Goal: Find specific page/section: Find specific page/section

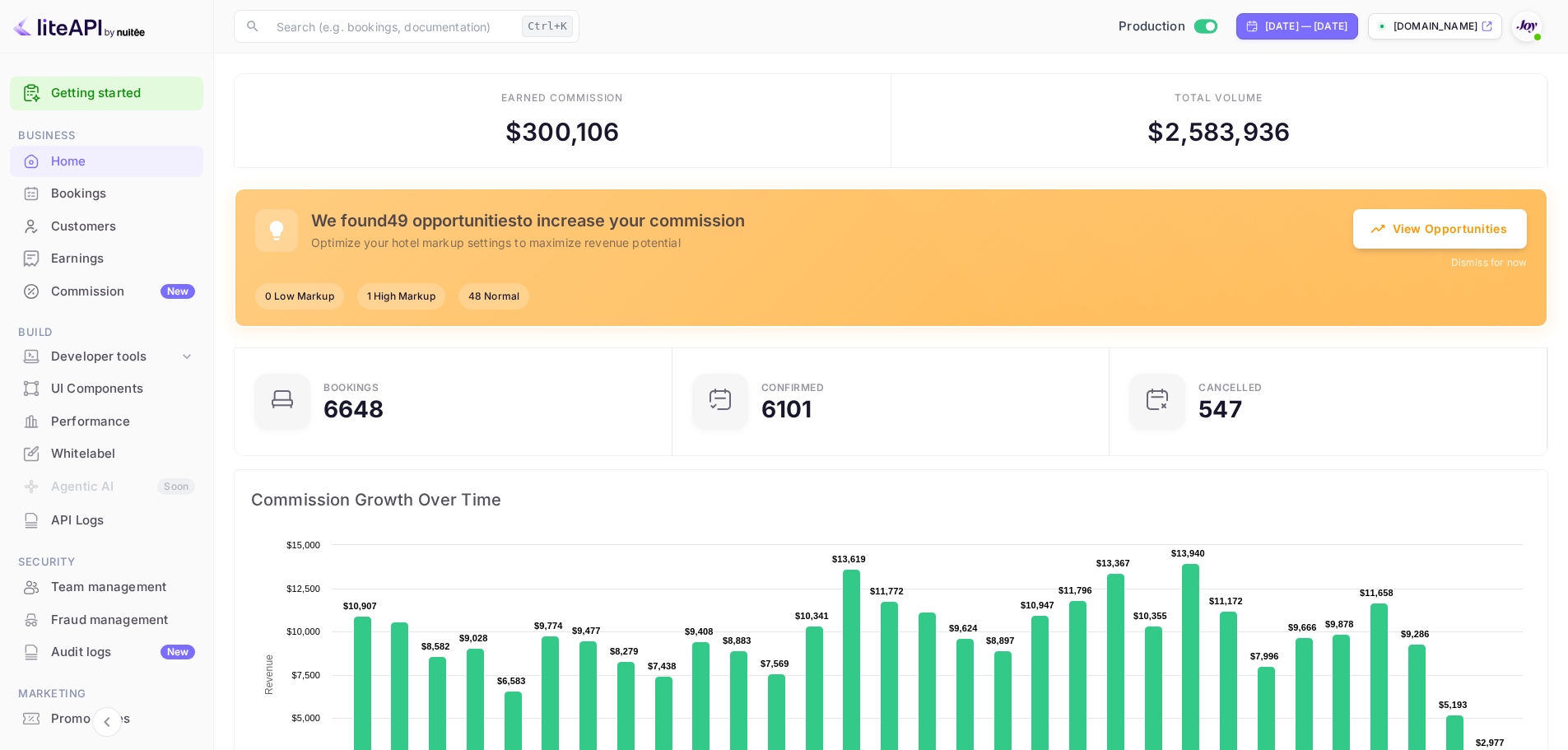
scroll to position [255, 415]
click at [79, 191] on div "Bookings" at bounding box center [122, 194] width 144 height 19
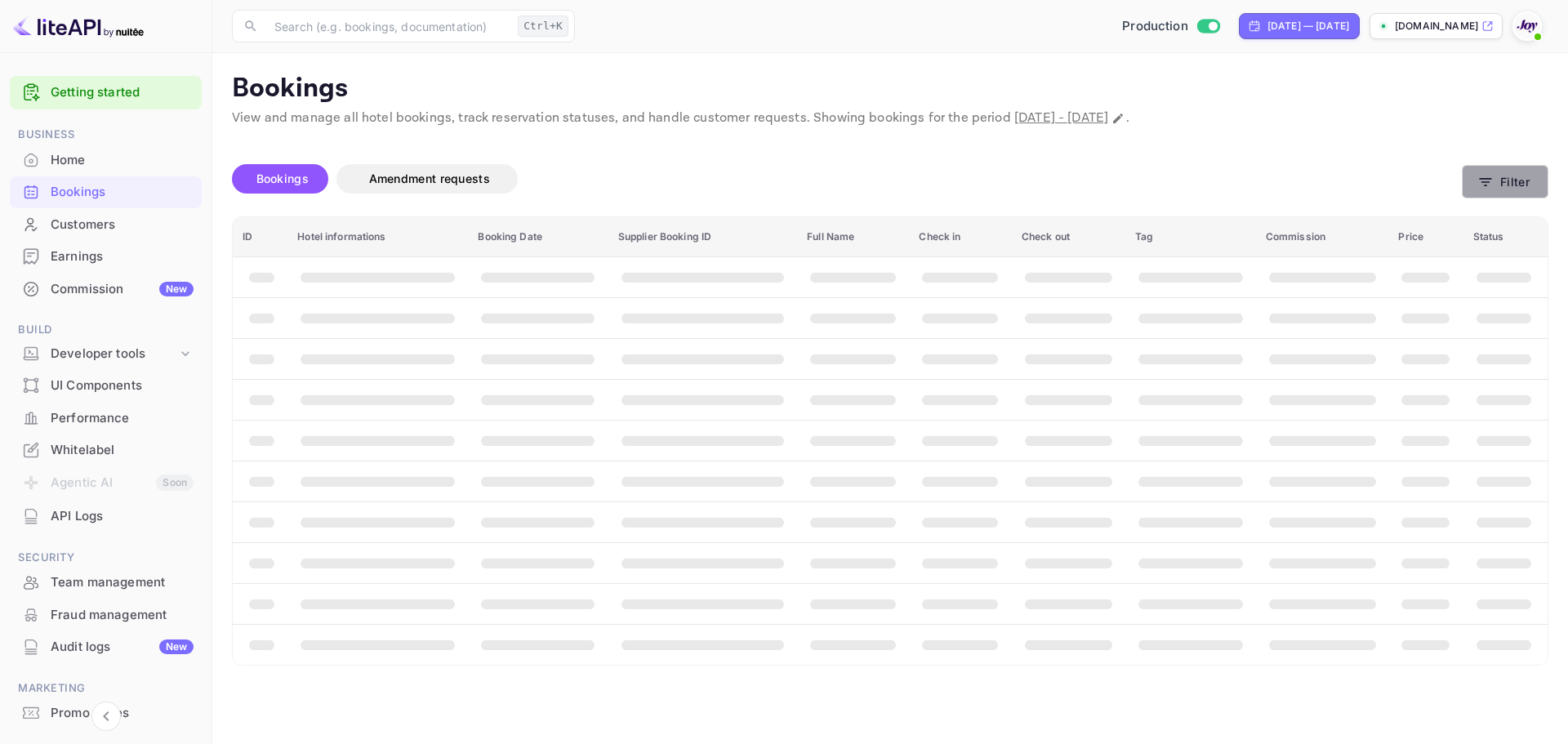
click at [1472, 189] on button "Filter" at bounding box center [1504, 181] width 86 height 33
click at [1253, 157] on div "Bookings Amendment requests" at bounding box center [846, 182] width 1229 height 68
click at [1498, 173] on button "Filter" at bounding box center [1504, 181] width 86 height 33
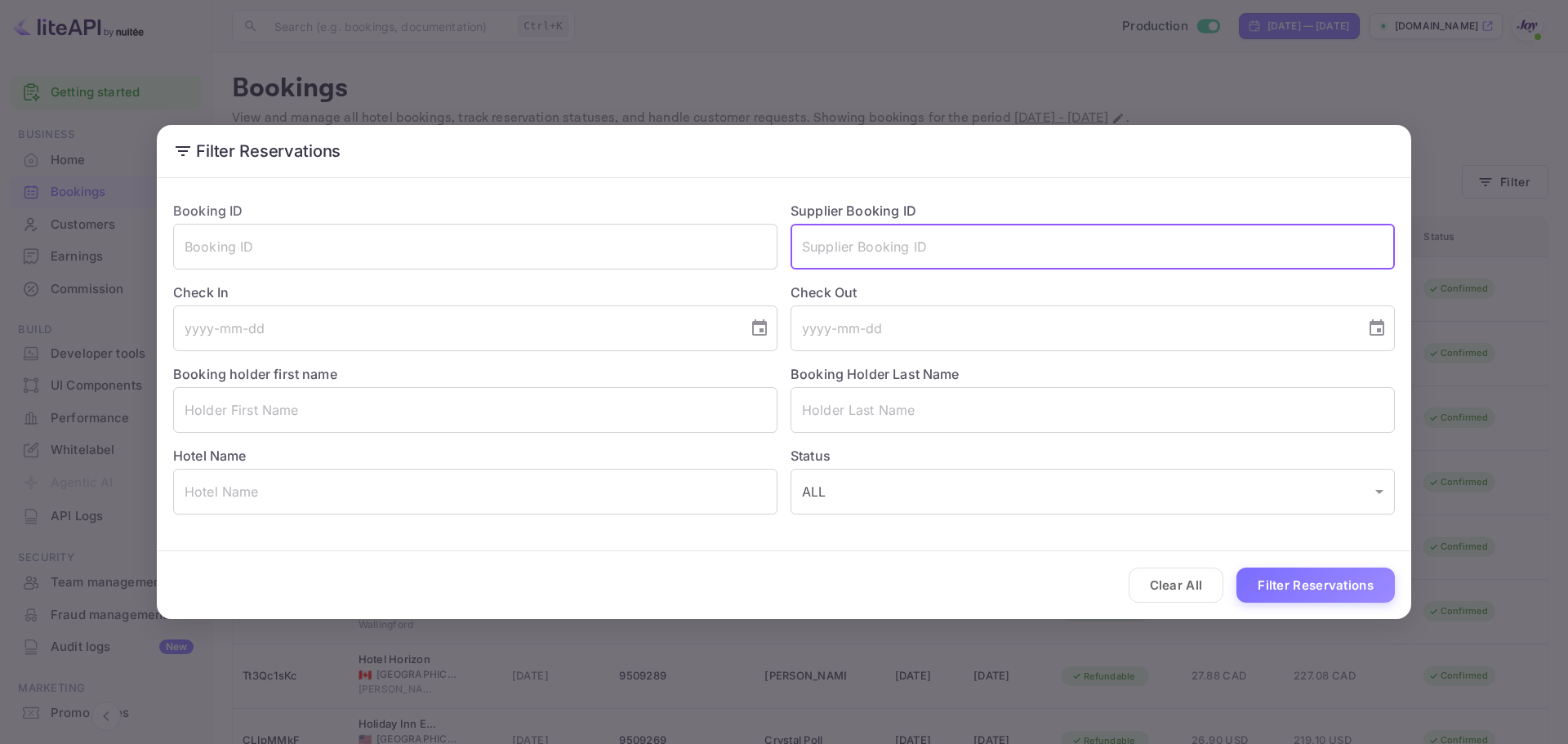
click at [977, 224] on input "text" at bounding box center [1092, 247] width 604 height 46
paste input "7838266"
type input "7838266"
click at [1278, 592] on button "Filter Reservations" at bounding box center [1315, 585] width 158 height 35
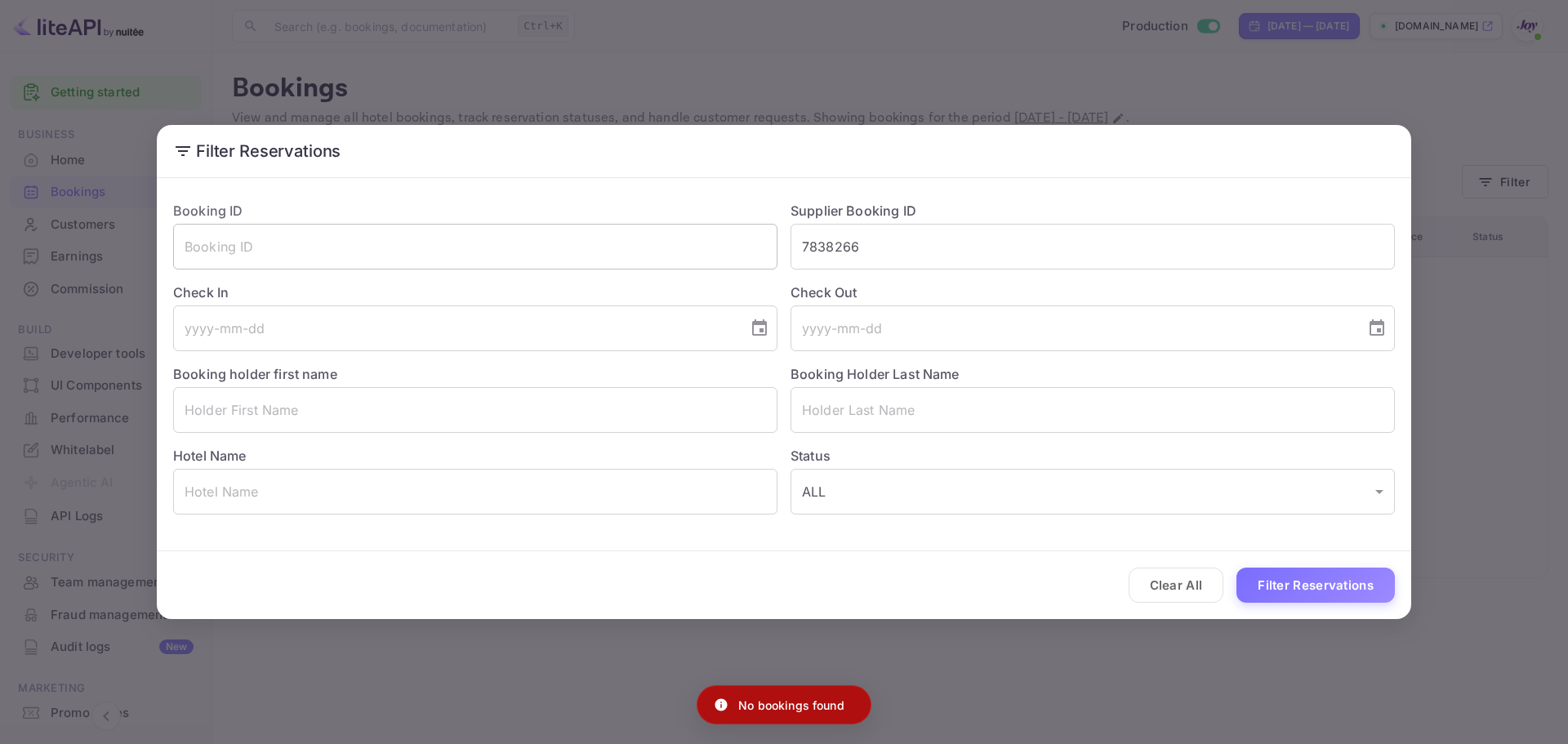
click at [539, 264] on input "text" at bounding box center [474, 247] width 604 height 46
paste input "7838266"
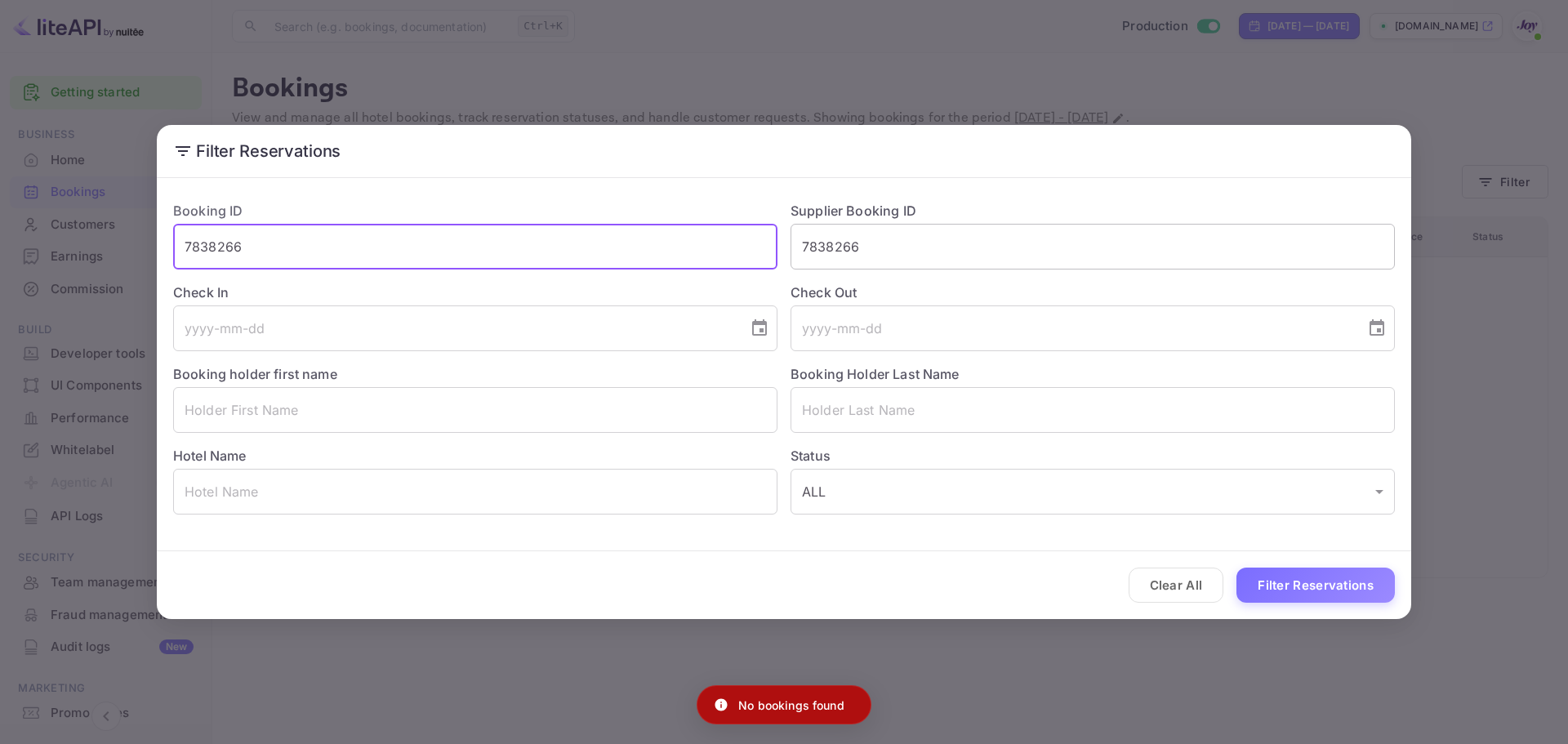
type input "7838266"
click at [999, 237] on input "7838266" at bounding box center [1092, 247] width 604 height 46
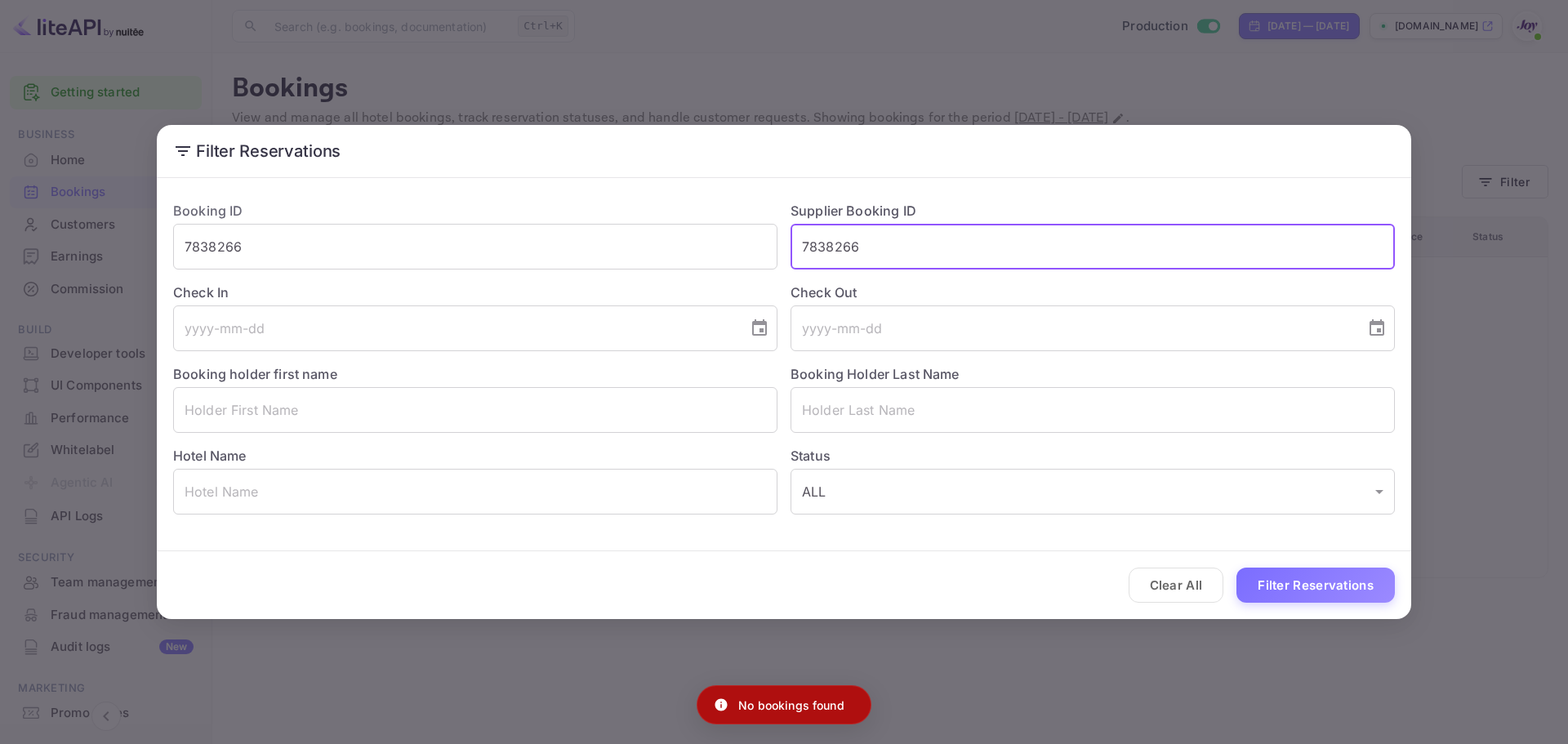
click at [999, 237] on input "7838266" at bounding box center [1092, 247] width 604 height 46
click at [999, 237] on input "text" at bounding box center [1092, 247] width 604 height 46
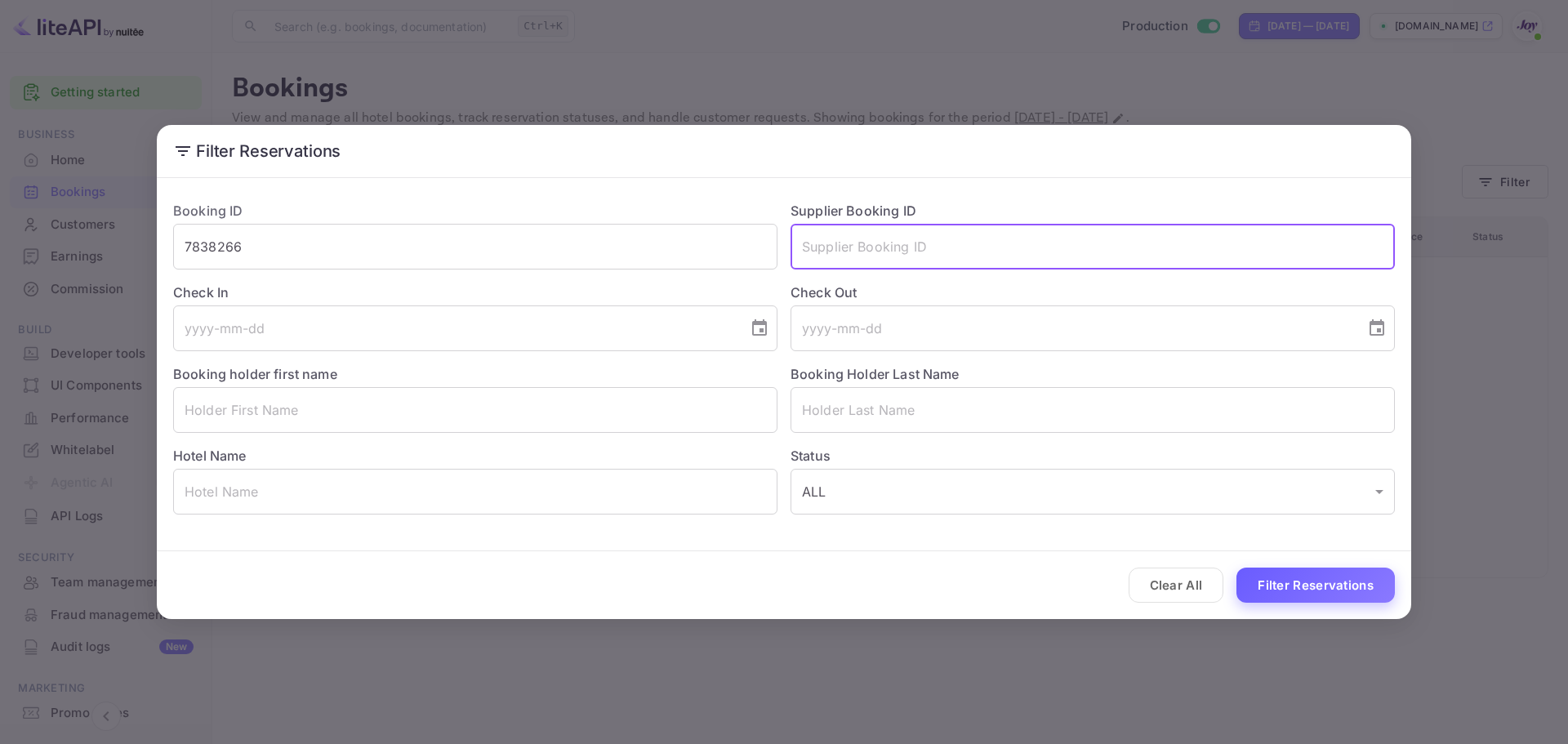
click at [1287, 578] on button "Filter Reservations" at bounding box center [1315, 585] width 158 height 35
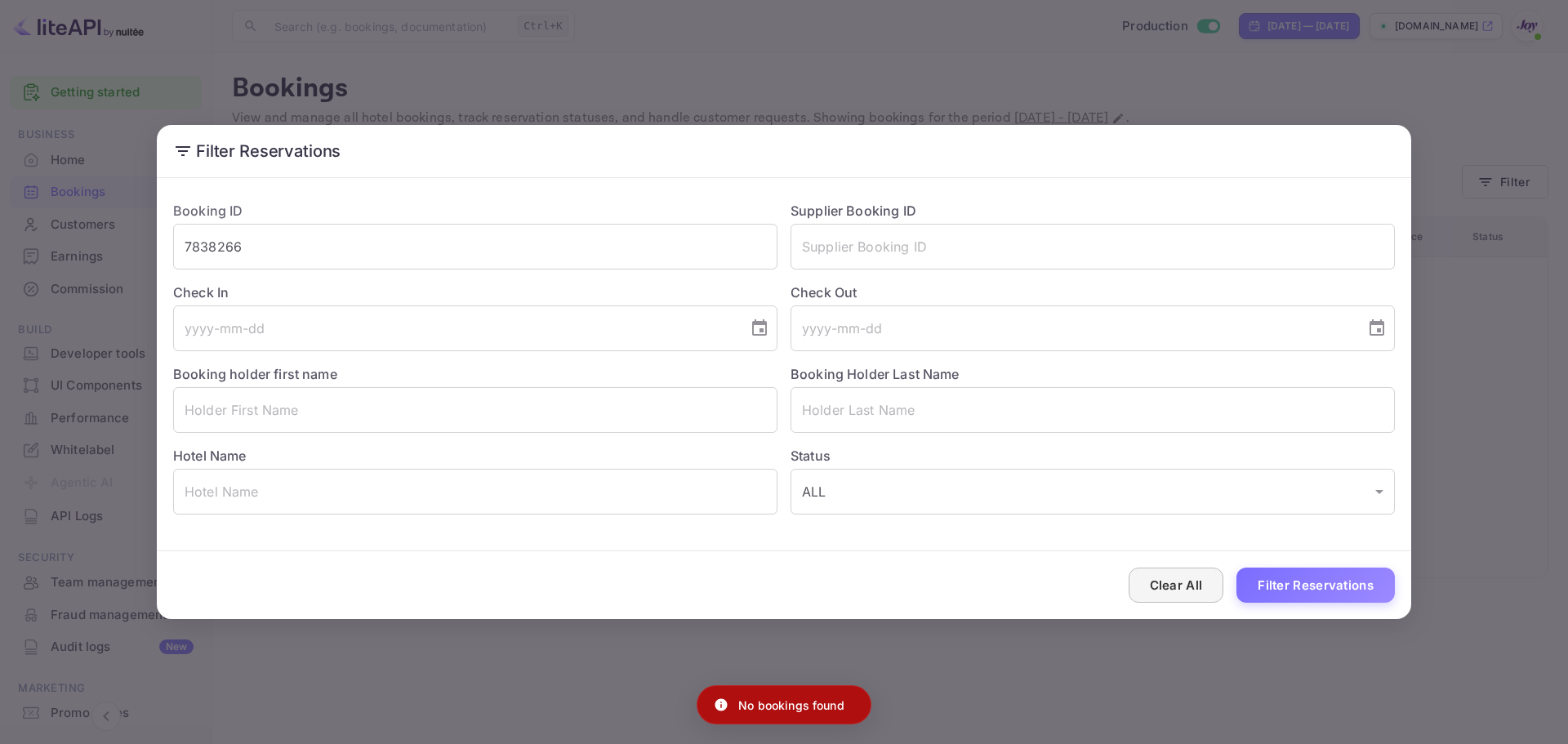
click at [1169, 595] on button "Clear All" at bounding box center [1176, 585] width 96 height 35
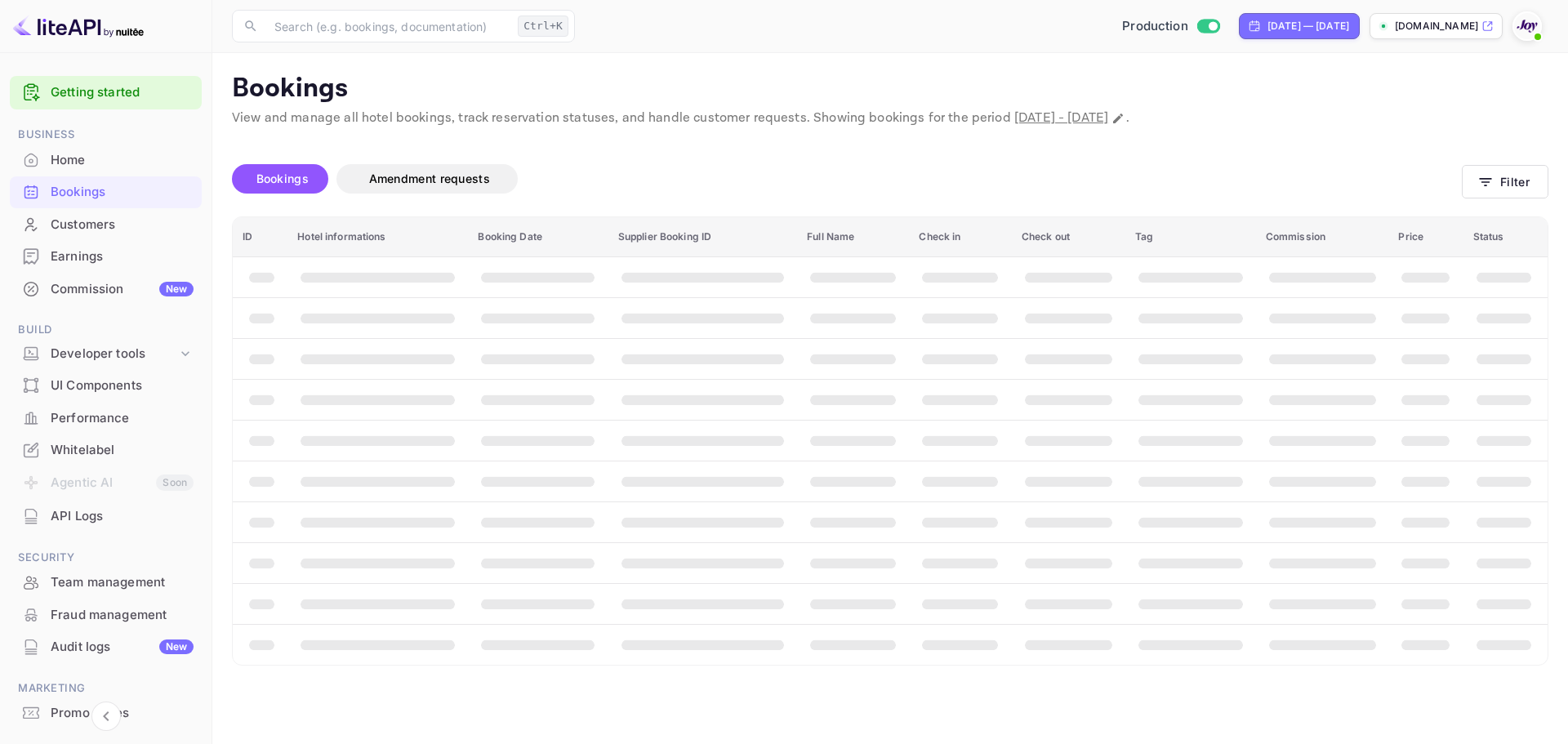
click at [116, 225] on div "Customers" at bounding box center [121, 225] width 143 height 19
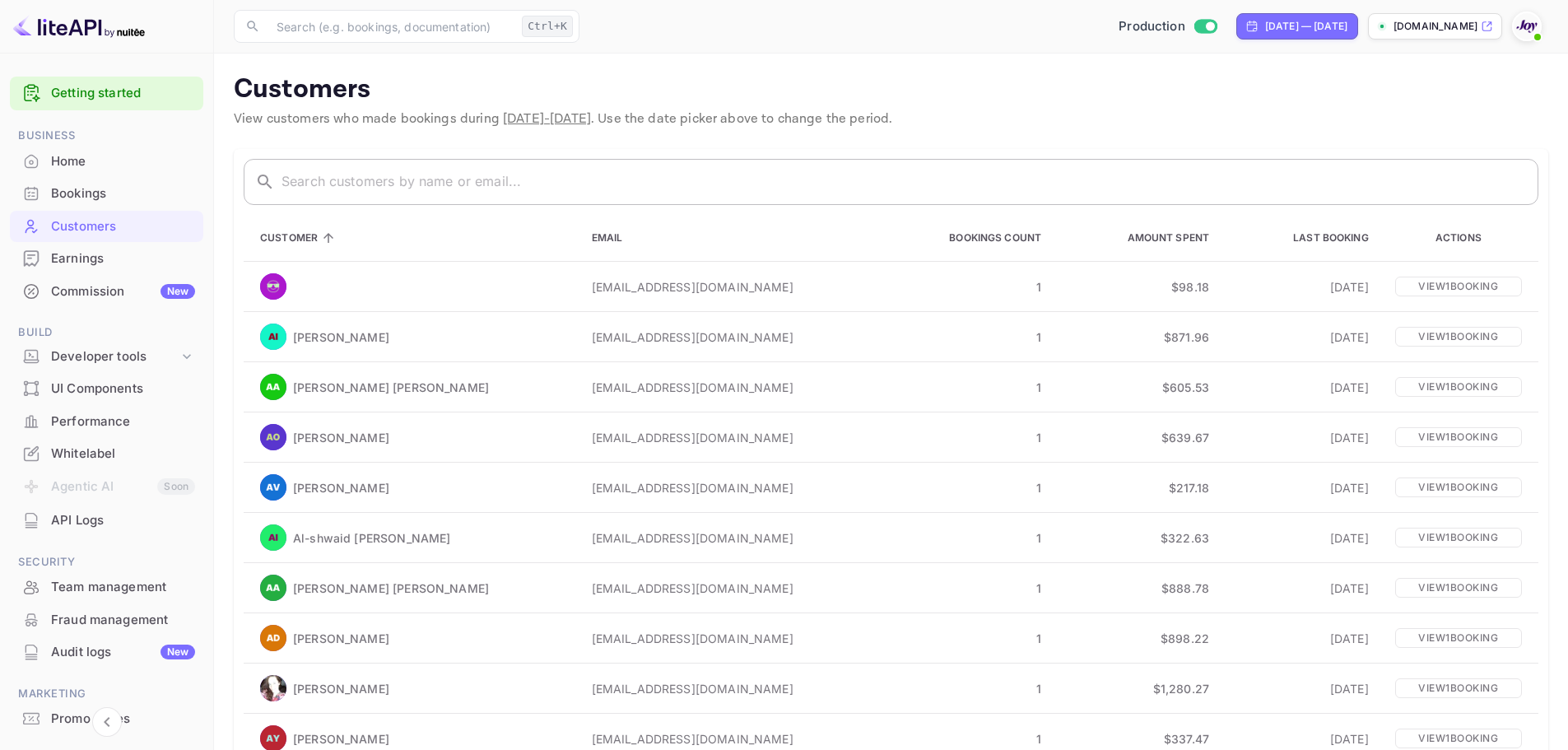
drag, startPoint x: 446, startPoint y: 204, endPoint x: 451, endPoint y: 190, distance: 14.9
click at [446, 204] on input "text" at bounding box center [909, 182] width 1256 height 46
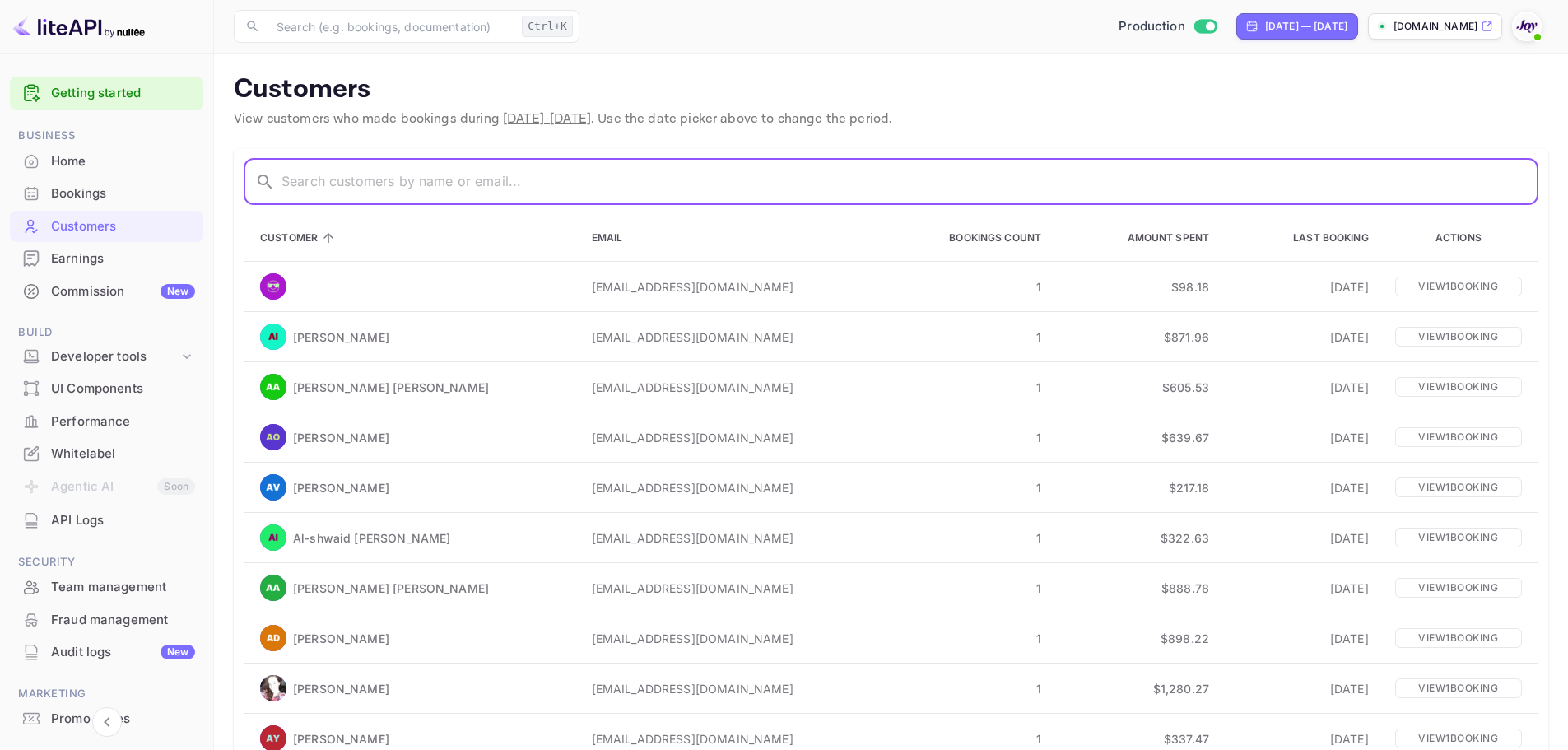
paste input "[PERSON_NAME]"
click at [452, 189] on input "text" at bounding box center [909, 182] width 1256 height 46
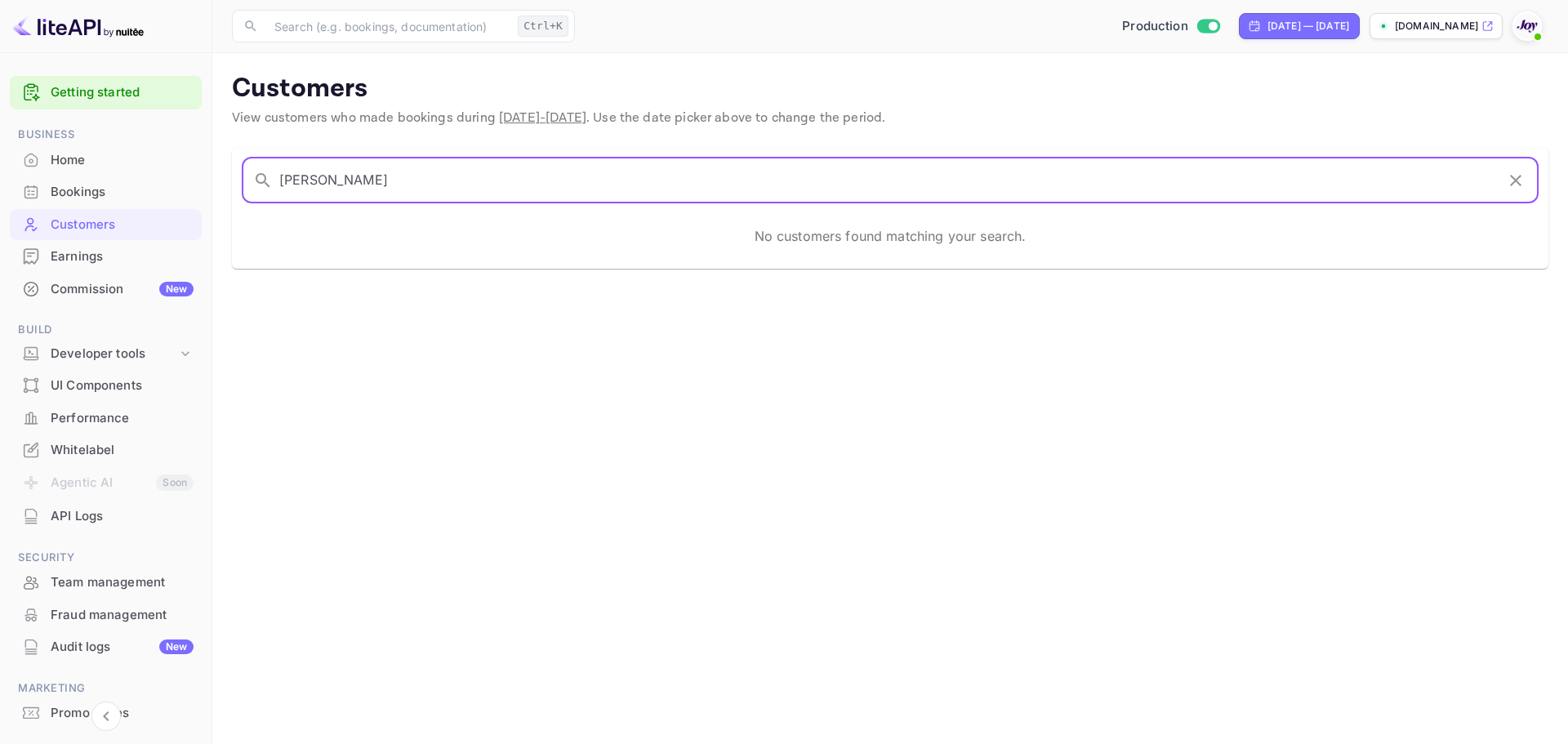
click at [531, 543] on main "Customers View customers who made bookings during [DATE] - [DATE] . Use the dat…" at bounding box center [890, 399] width 1356 height 691
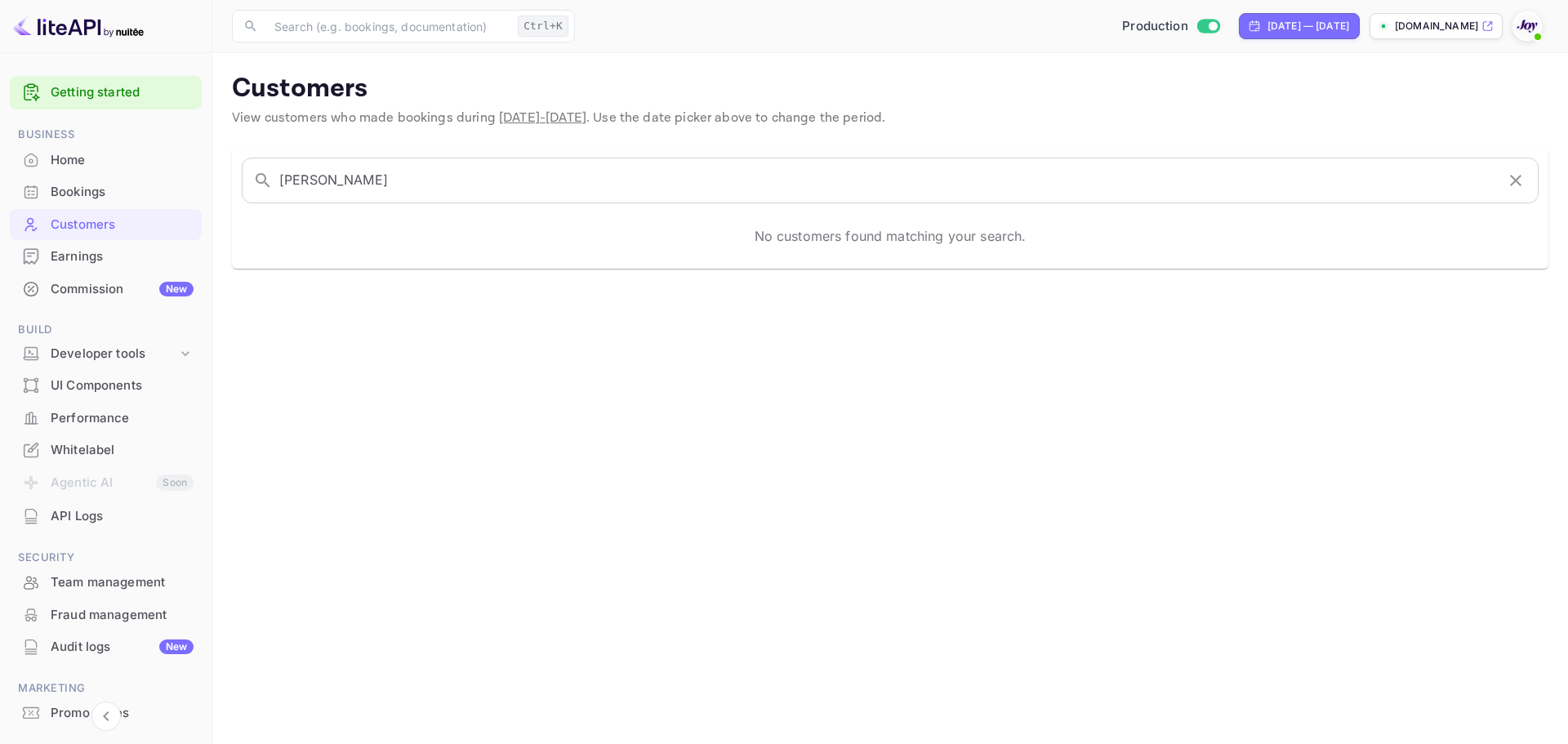
click at [673, 351] on main "Customers View customers who made bookings during [DATE] - [DATE] . Use the dat…" at bounding box center [890, 399] width 1356 height 691
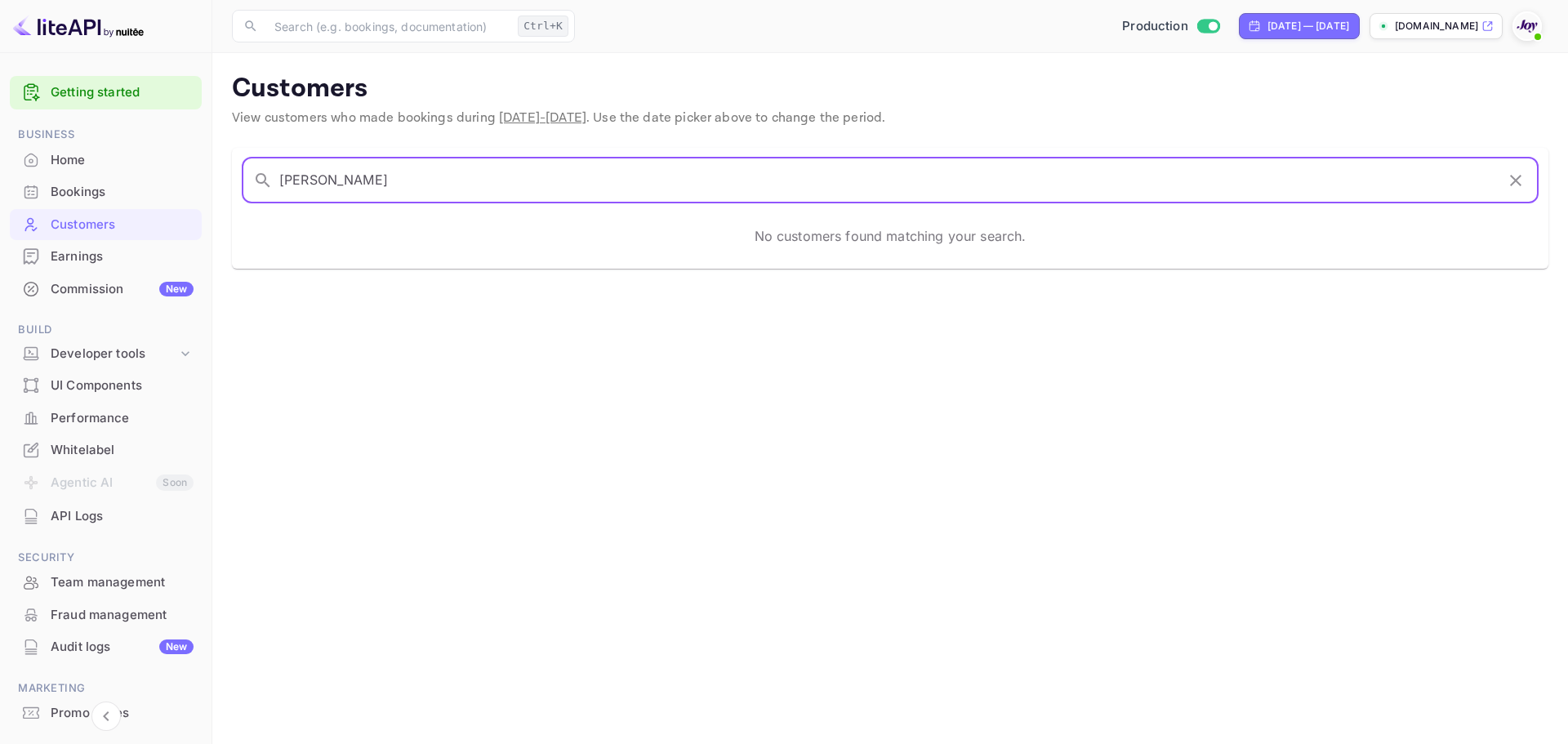
click at [444, 170] on input "[PERSON_NAME]" at bounding box center [887, 180] width 1216 height 46
click at [444, 171] on input "[PERSON_NAME]" at bounding box center [887, 180] width 1216 height 46
click at [523, 199] on input "[PERSON_NAME]" at bounding box center [887, 180] width 1216 height 46
click at [505, 179] on input "[PERSON_NAME]" at bounding box center [887, 180] width 1216 height 46
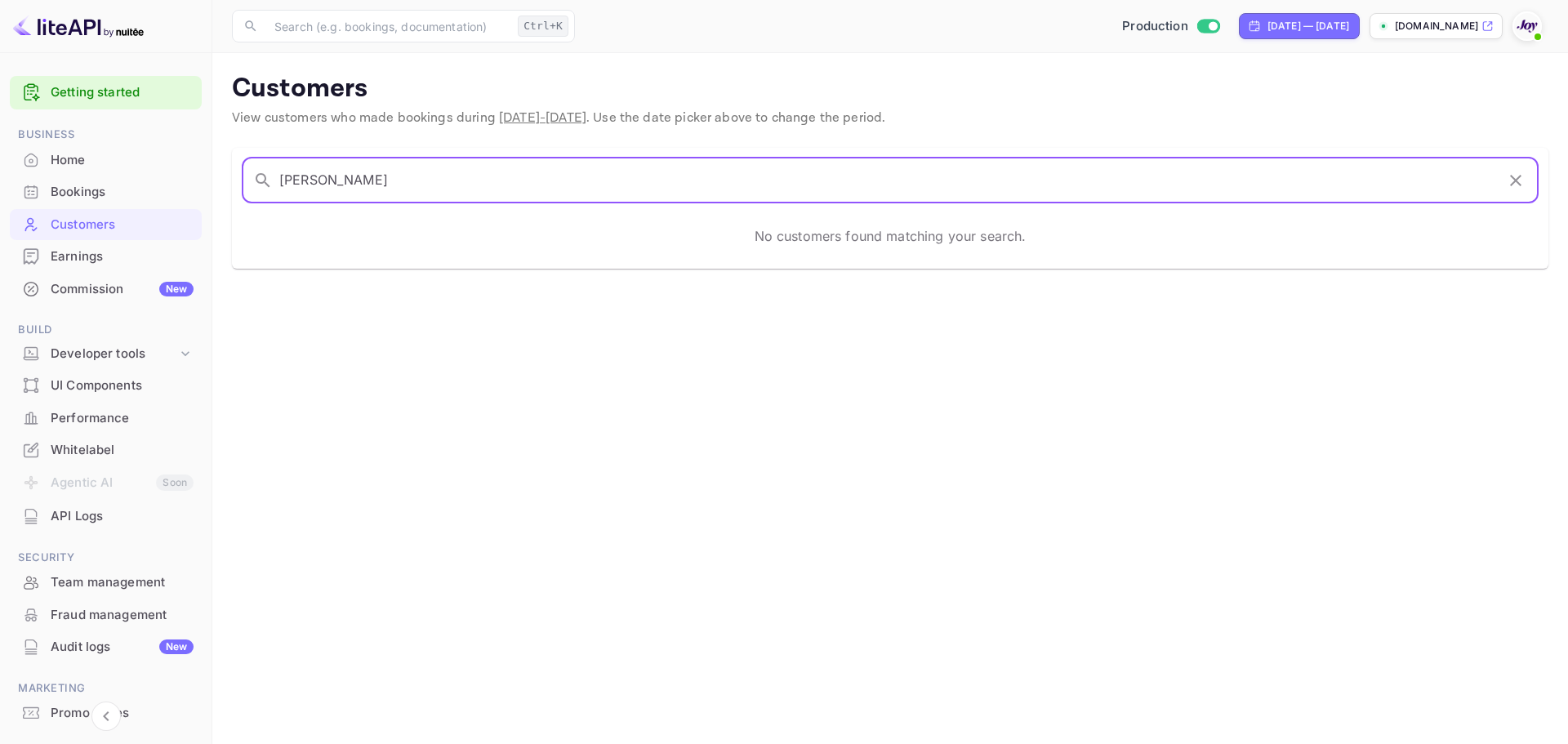
paste input "[PERSON_NAME][EMAIL_ADDRESS][PERSON_NAME][DOMAIN_NAME]"
type input "[PERSON_NAME][EMAIL_ADDRESS][PERSON_NAME][DOMAIN_NAME]"
click at [511, 188] on input "[PERSON_NAME][EMAIL_ADDRESS][PERSON_NAME][DOMAIN_NAME]" at bounding box center [887, 180] width 1216 height 46
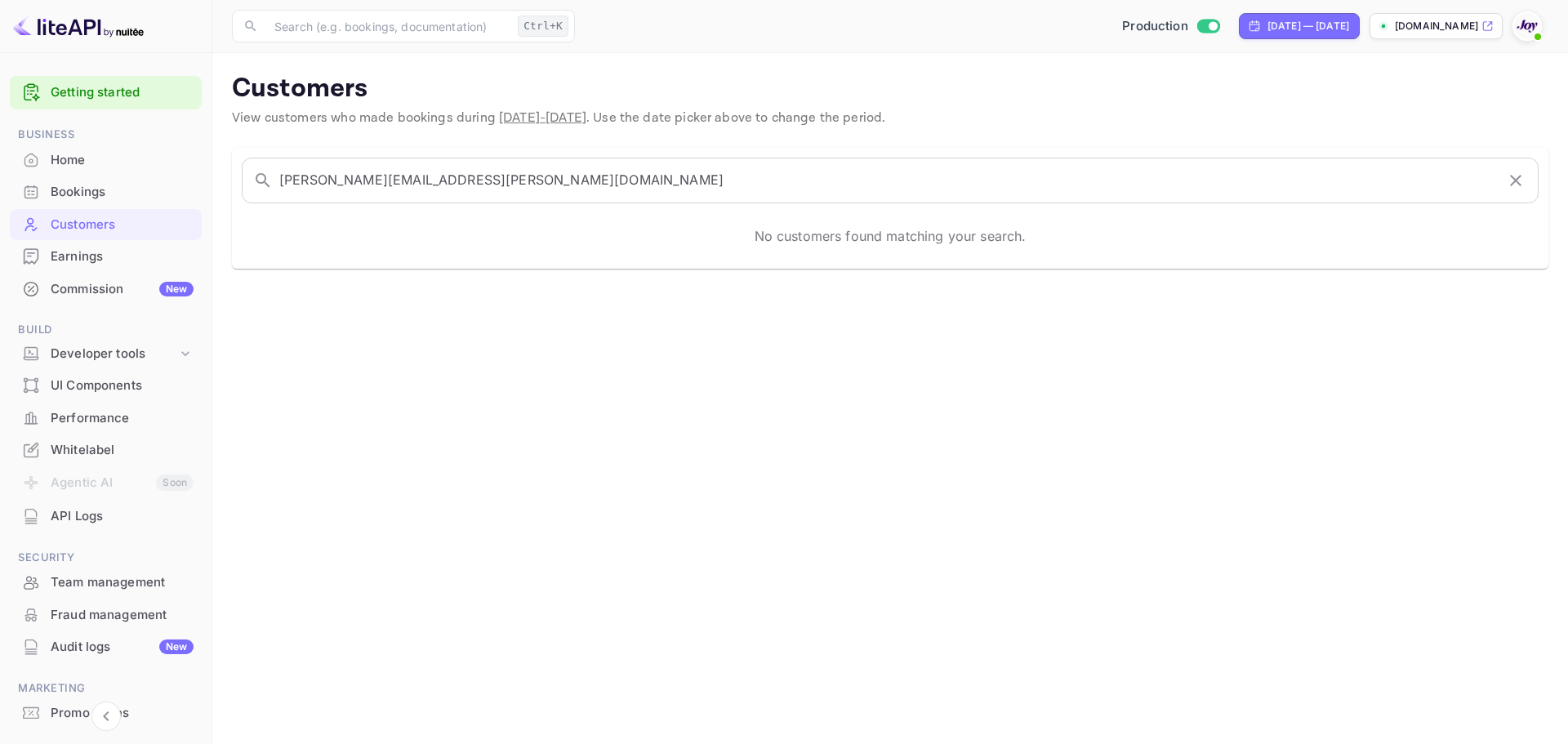
click at [454, 394] on main "Customers View customers who made bookings during [DATE] - [DATE] . Use the dat…" at bounding box center [890, 399] width 1356 height 691
drag, startPoint x: 976, startPoint y: 401, endPoint x: 677, endPoint y: 322, distance: 309.3
click at [912, 380] on main "Customers View customers who made bookings during [DATE] - [DATE] . Use the dat…" at bounding box center [890, 399] width 1356 height 691
click at [53, 185] on div "Bookings" at bounding box center [121, 193] width 143 height 19
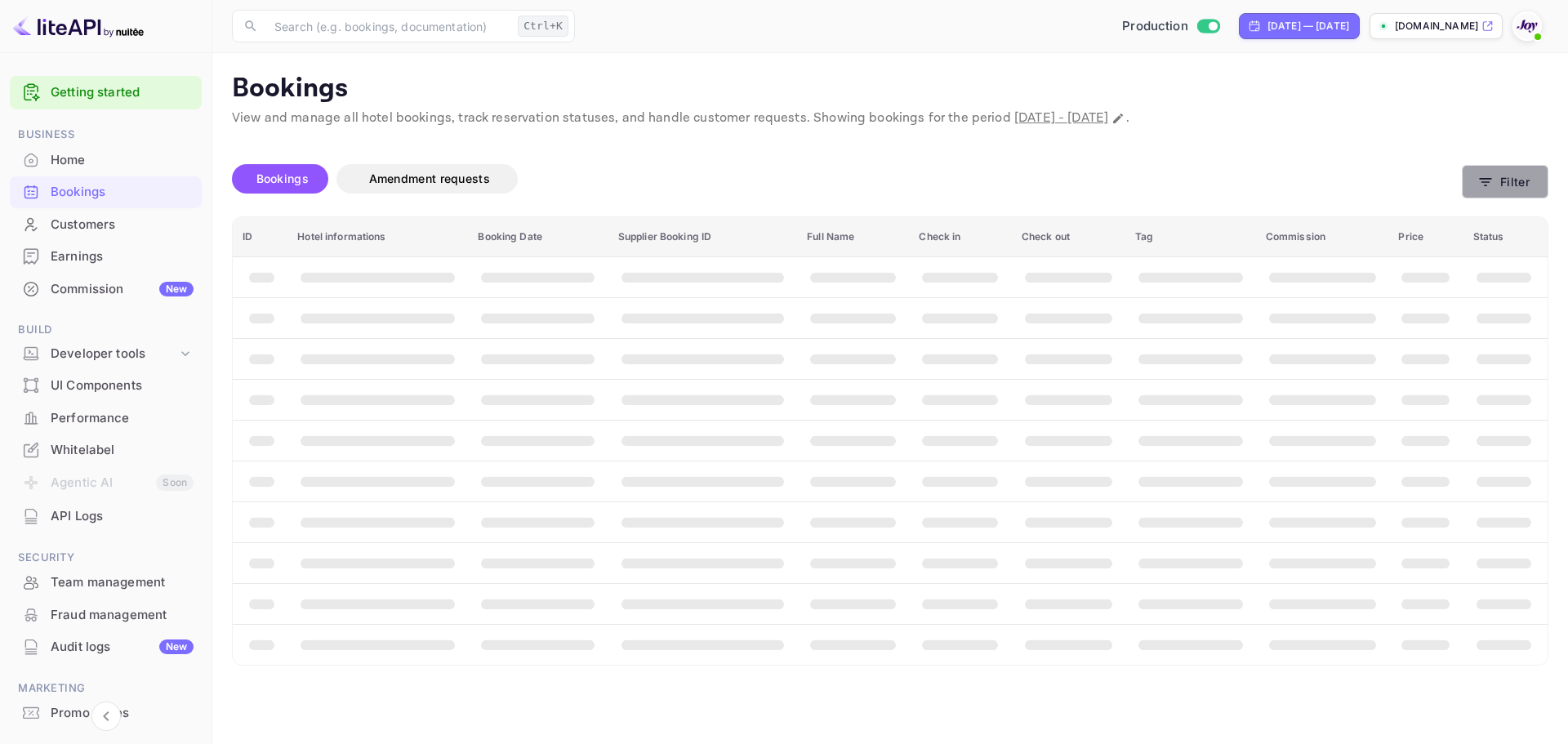
click at [1504, 179] on button "Filter" at bounding box center [1504, 181] width 86 height 33
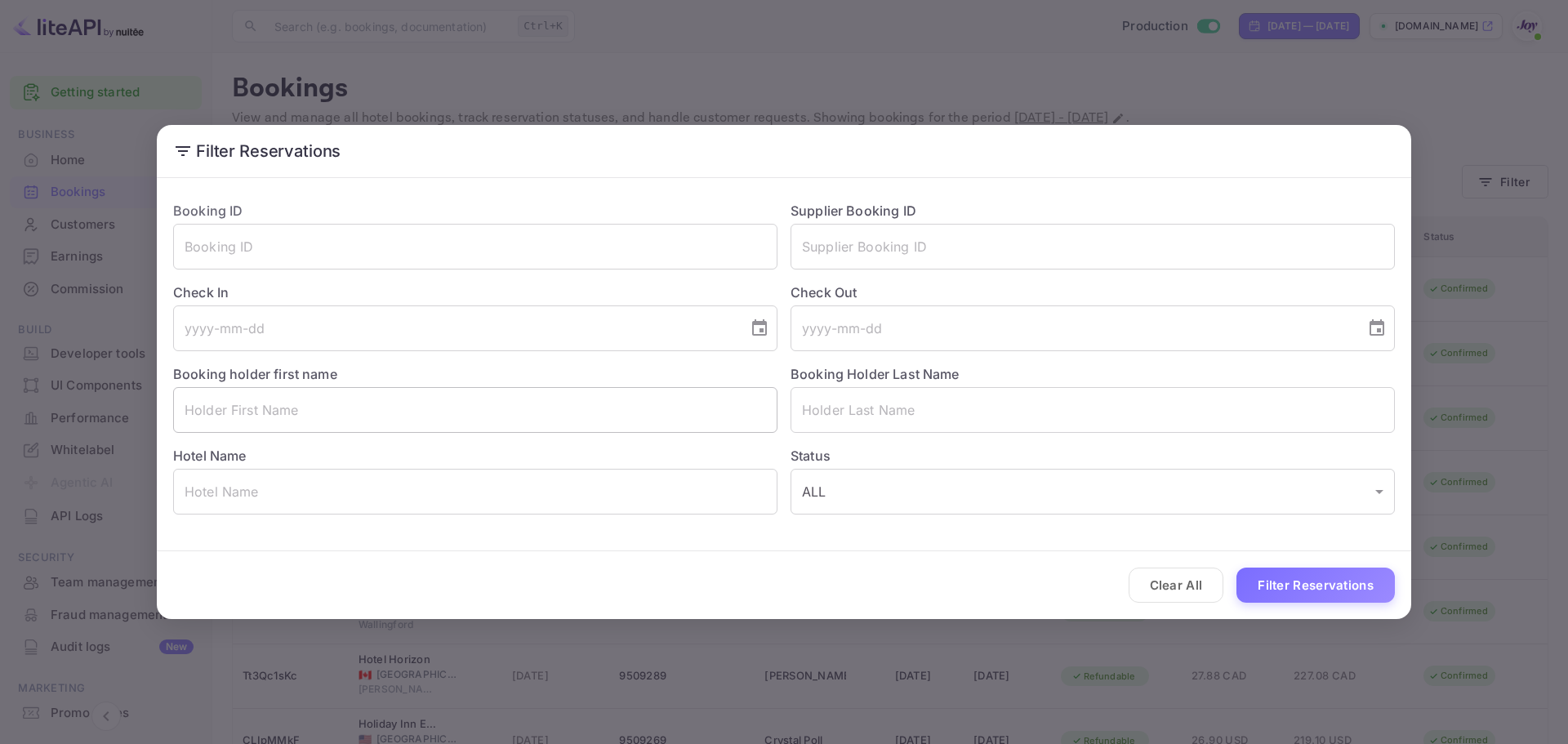
click at [317, 404] on input "text" at bounding box center [474, 410] width 604 height 46
paste input "[PERSON_NAME]"
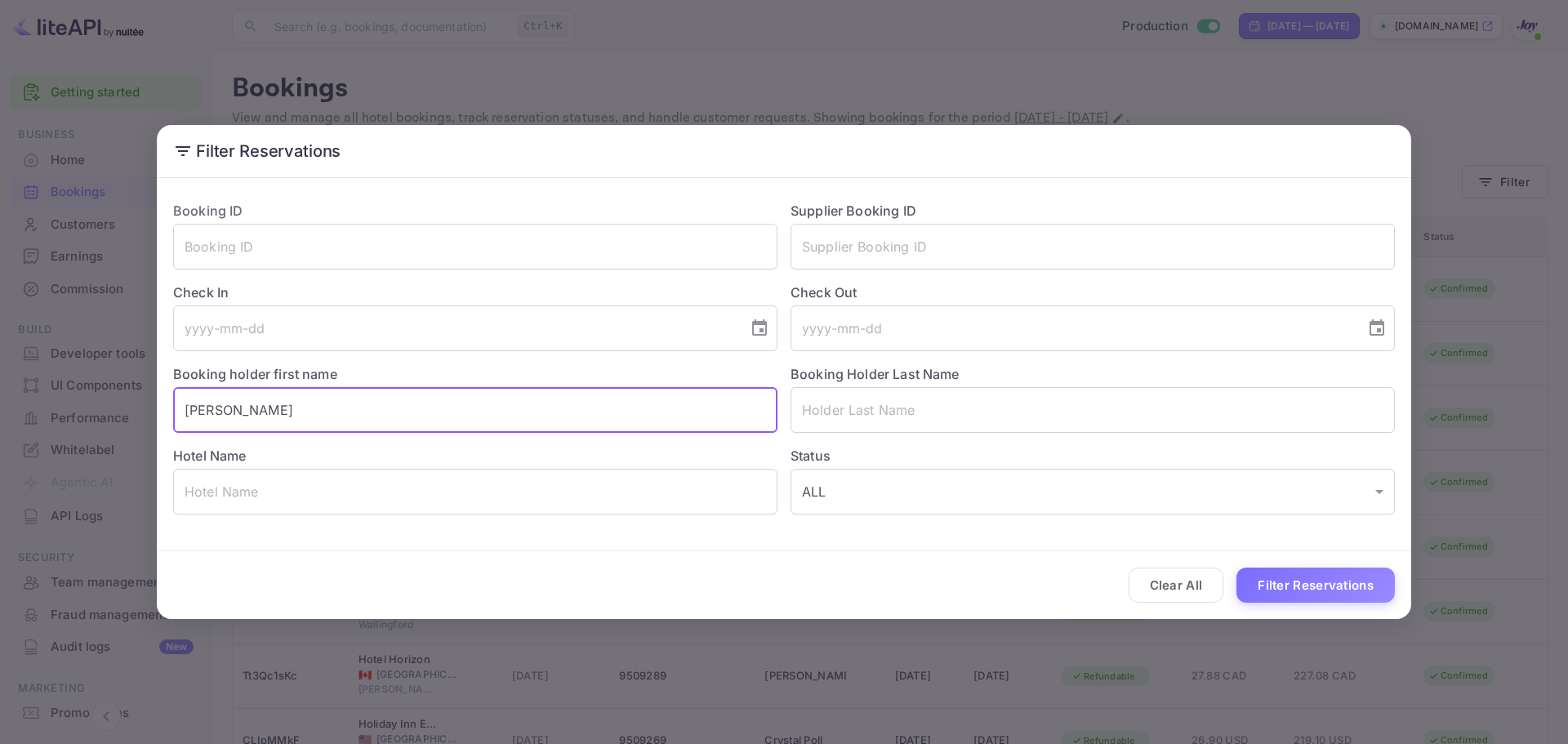
type input "[PERSON_NAME]"
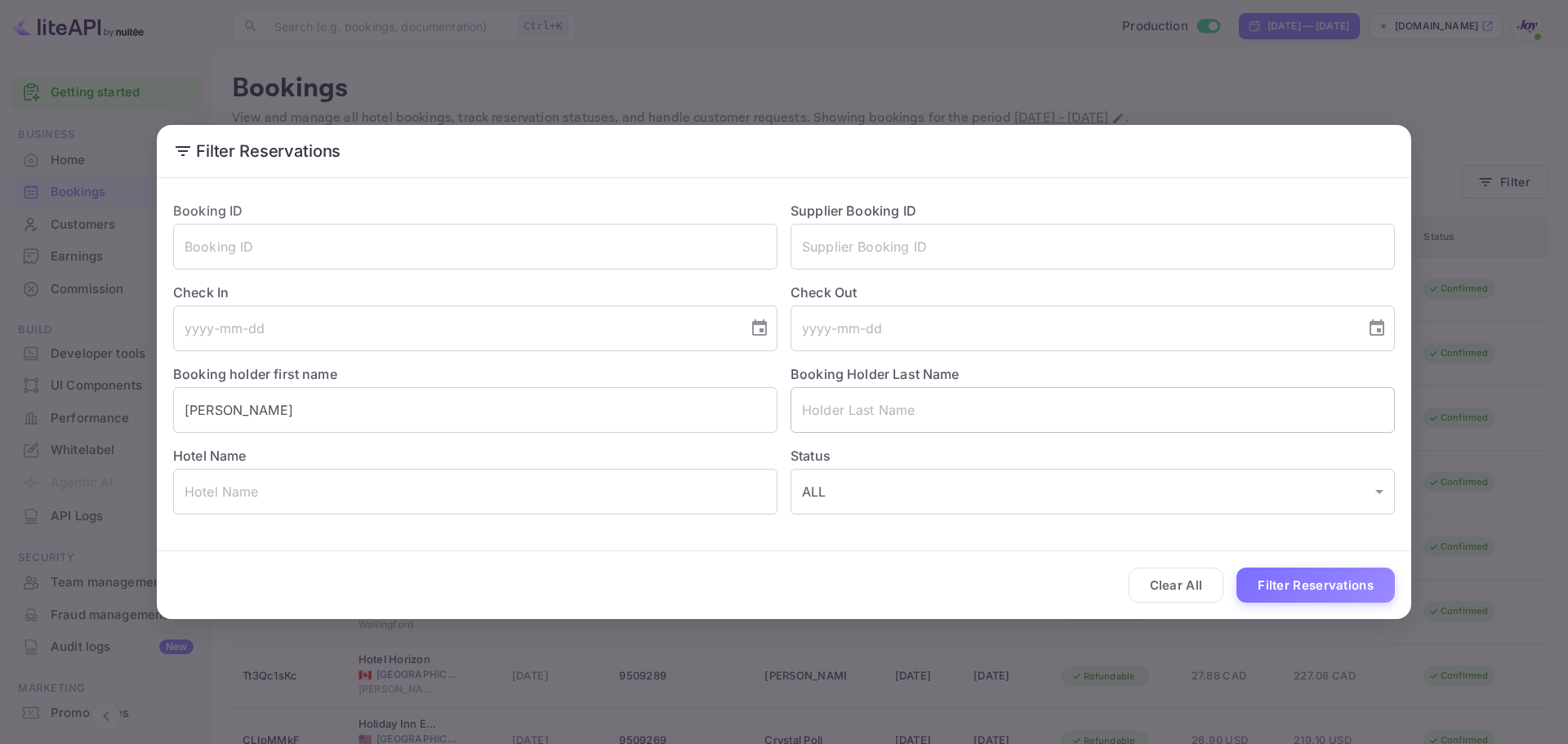
click at [920, 413] on input "text" at bounding box center [1092, 410] width 604 height 46
paste input "skayhan"
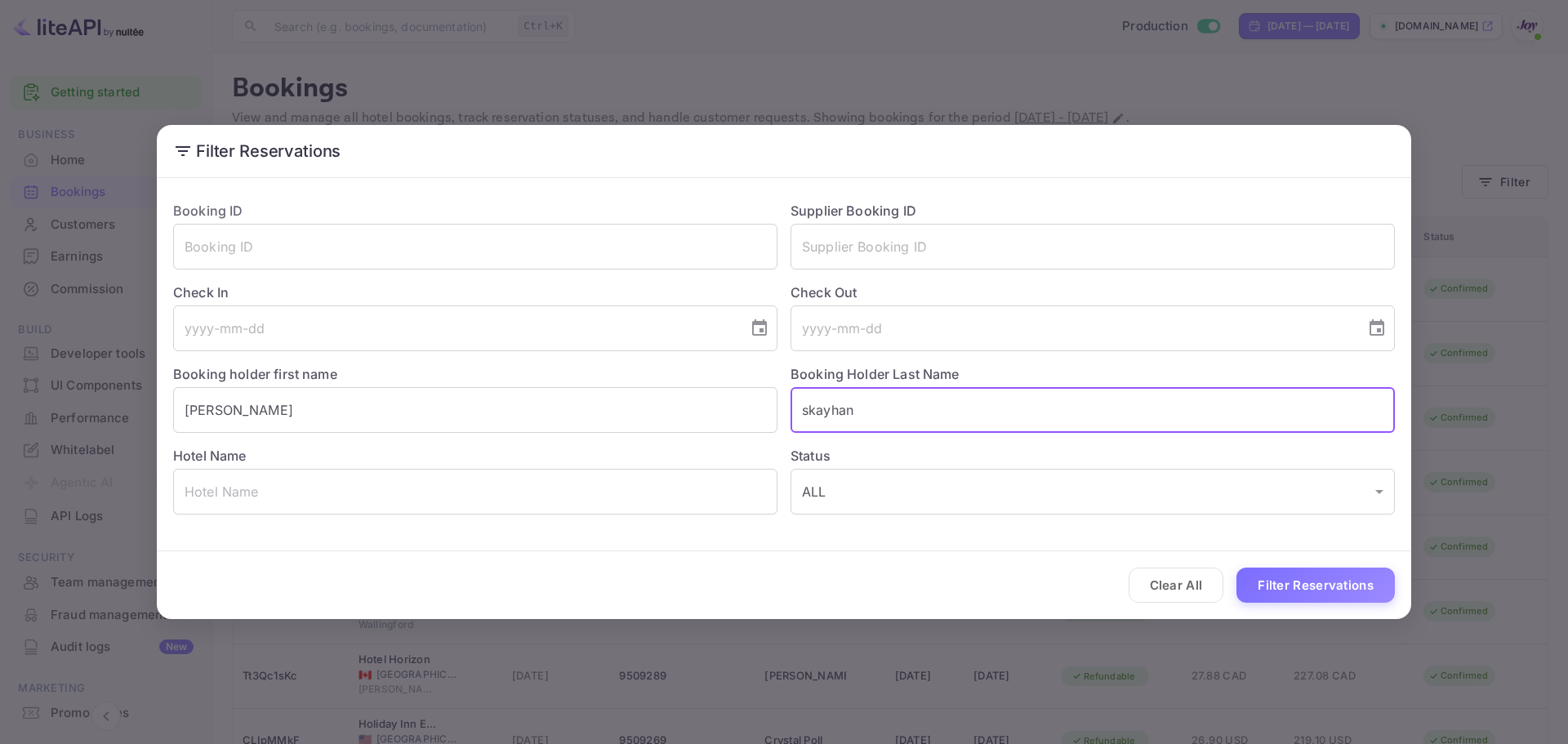
type input "skayhan"
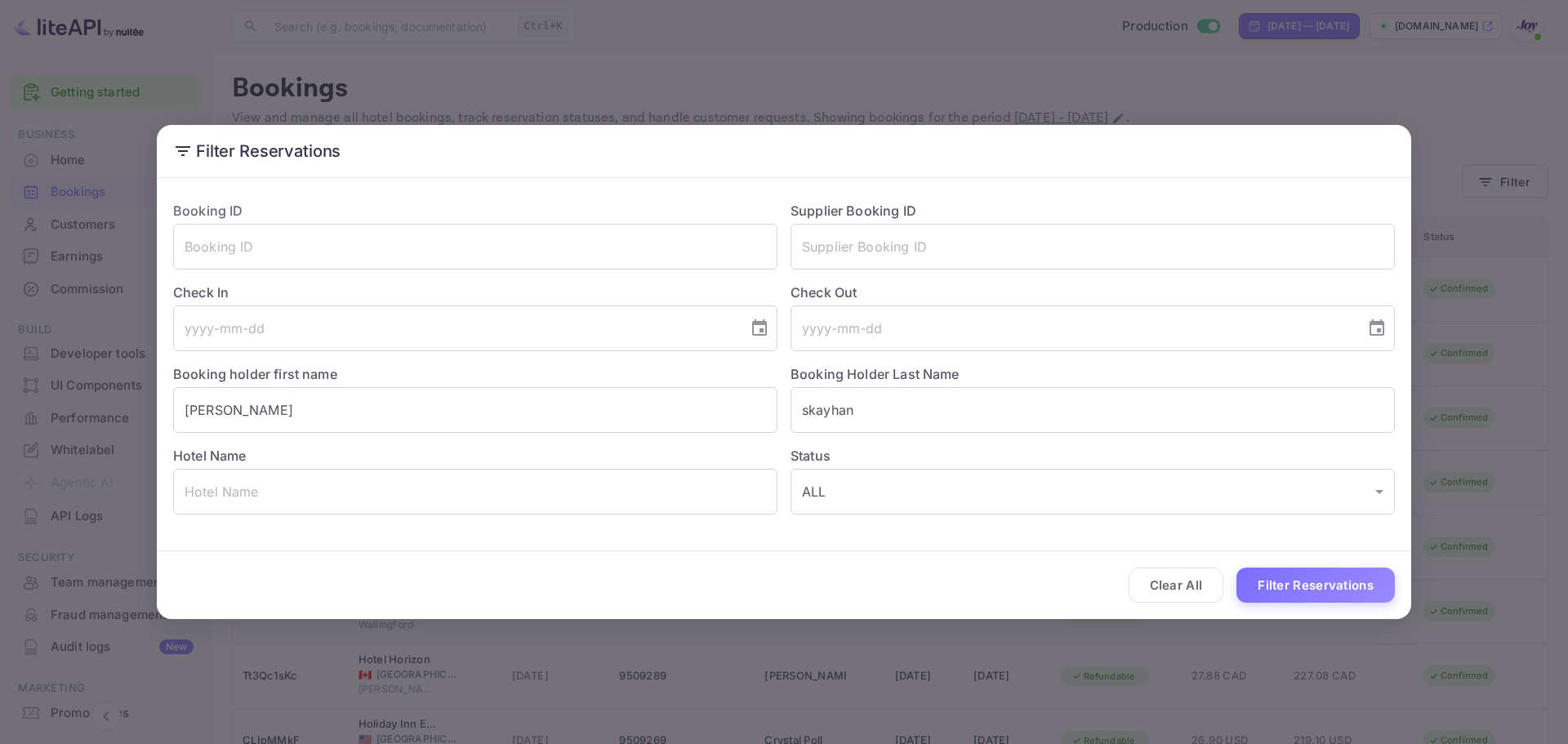
click at [913, 563] on div "Clear All Filter Reservations" at bounding box center [784, 585] width 1254 height 67
drag, startPoint x: 1346, startPoint y: 566, endPoint x: 1319, endPoint y: 597, distance: 41.1
click at [1332, 586] on div "Clear All Filter Reservations" at bounding box center [784, 585] width 1254 height 67
click at [1317, 584] on button "Filter Reservations" at bounding box center [1315, 585] width 158 height 35
